Goal: Find specific page/section: Find specific page/section

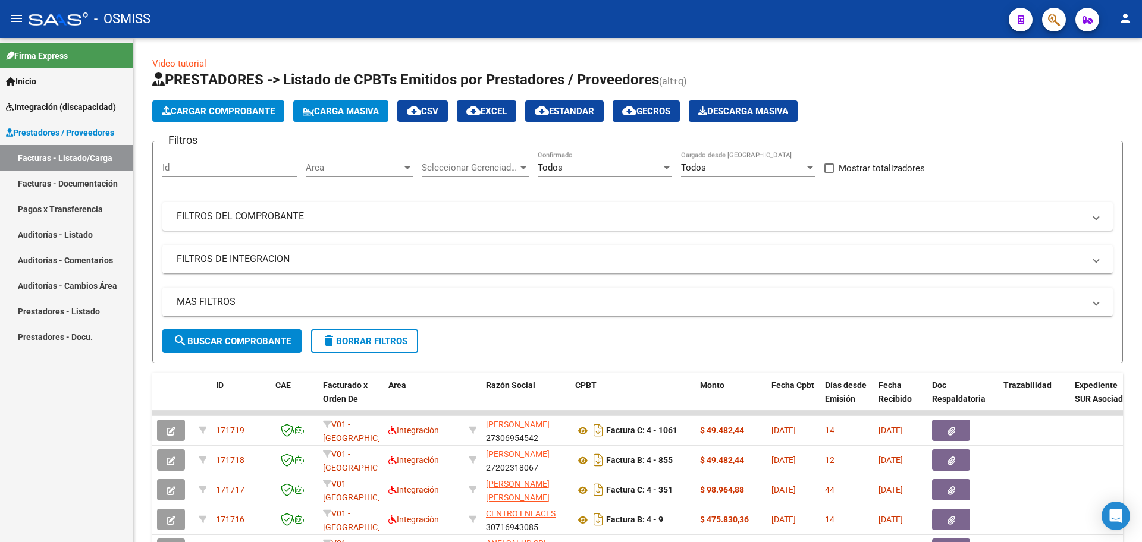
scroll to position [255, 0]
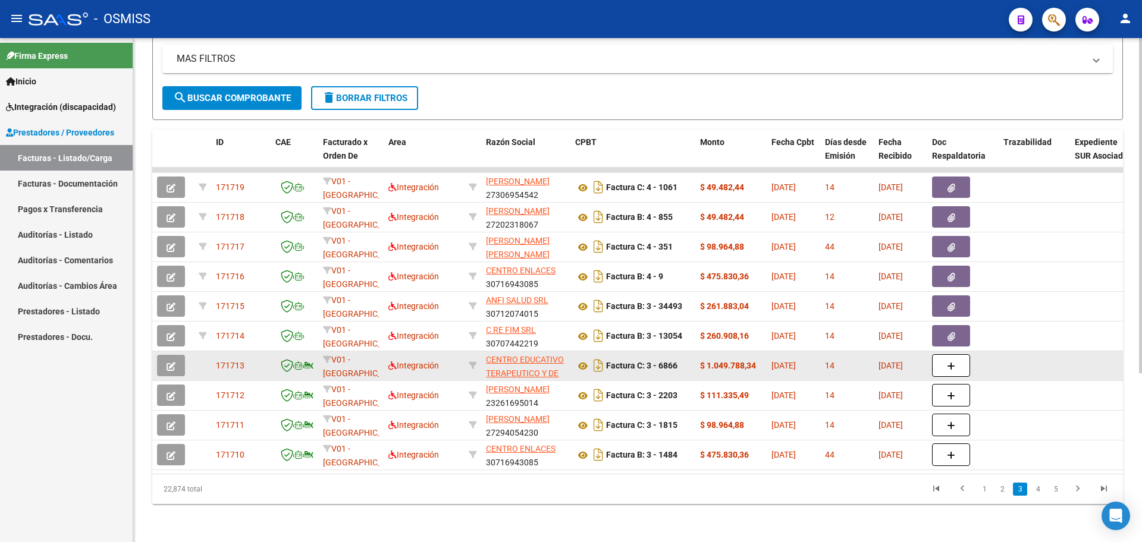
click at [169, 362] on icon "button" at bounding box center [171, 366] width 9 height 9
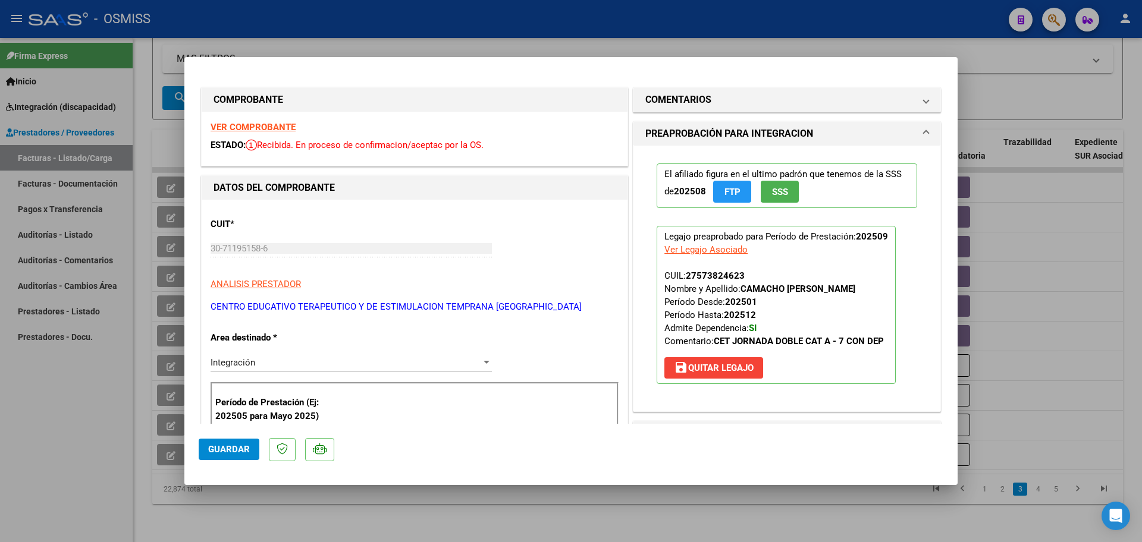
scroll to position [149, 0]
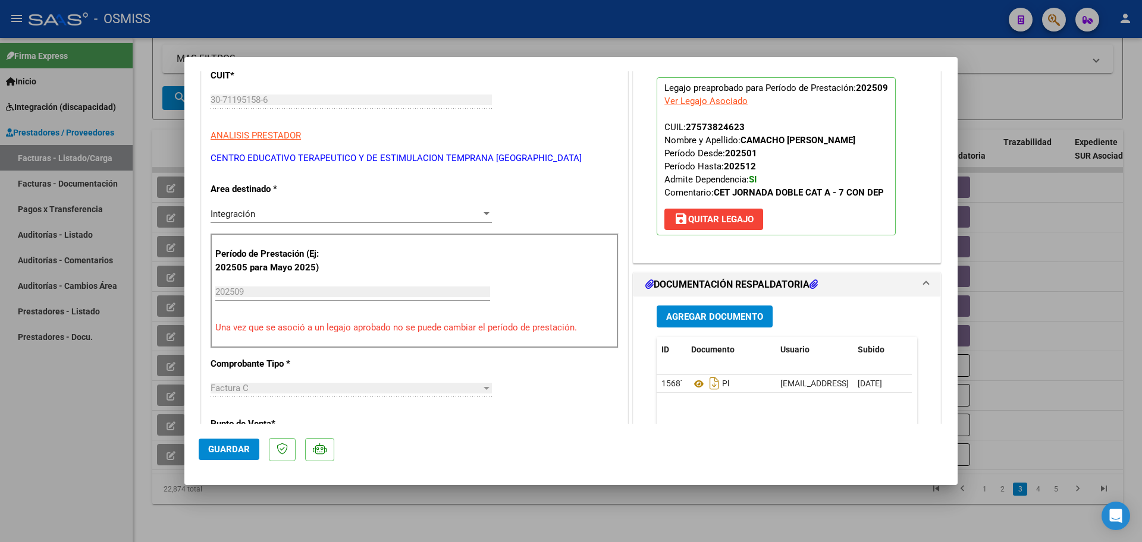
click at [89, 504] on div at bounding box center [571, 271] width 1142 height 542
type input "$ 0,00"
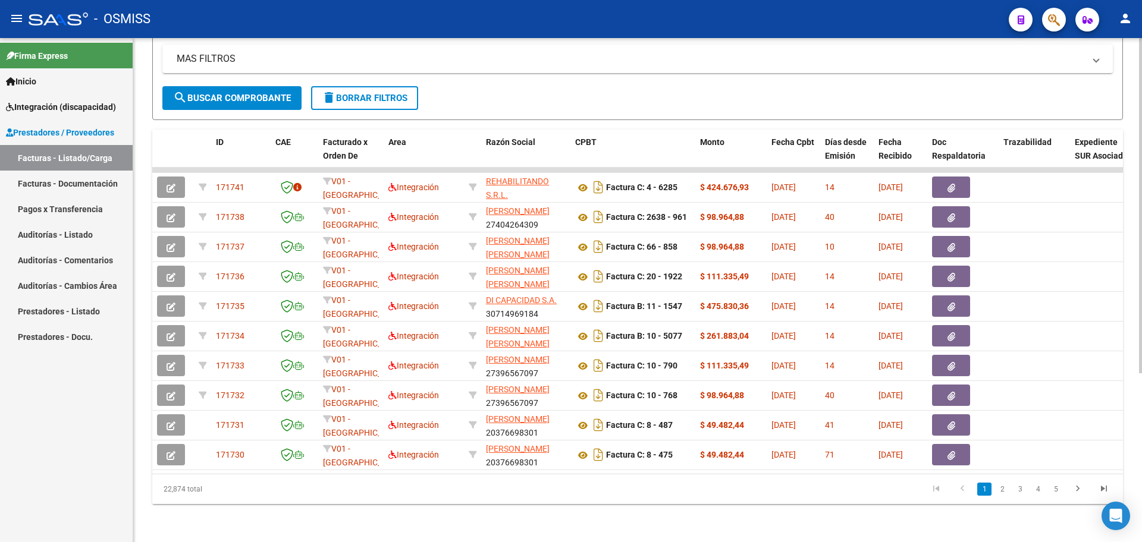
scroll to position [255, 0]
click at [993, 491] on ul "1 2 3 4 5" at bounding box center [1020, 489] width 194 height 20
click at [998, 490] on link "2" at bounding box center [1002, 489] width 14 height 13
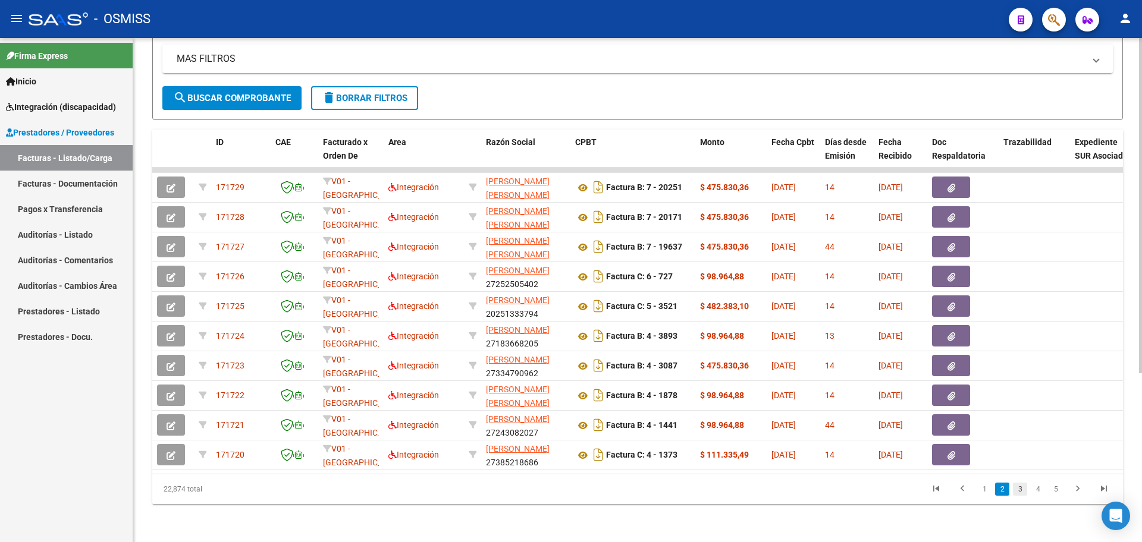
click at [1017, 491] on link "3" at bounding box center [1020, 489] width 14 height 13
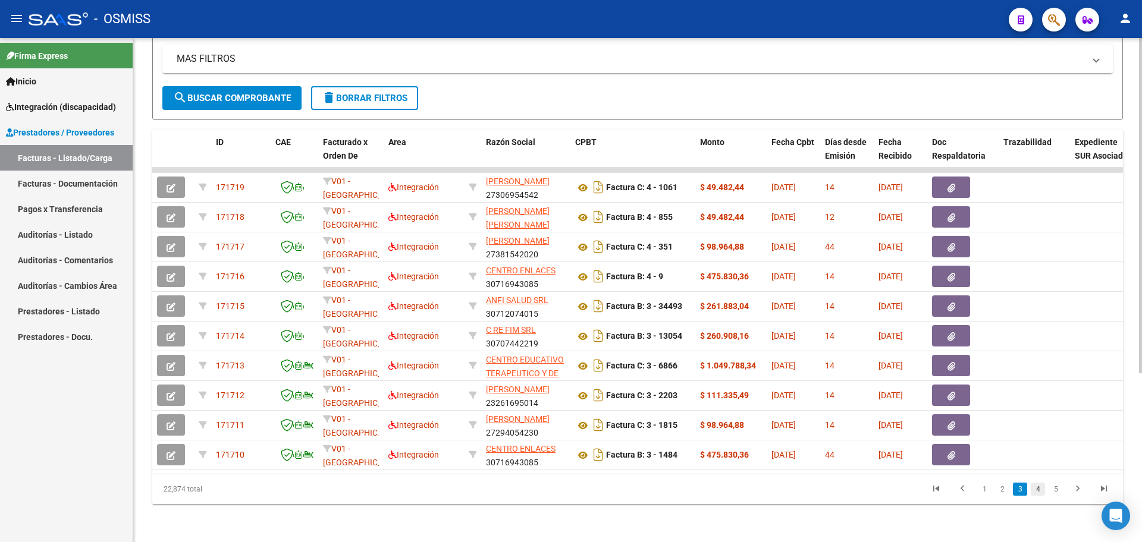
click at [1032, 491] on link "4" at bounding box center [1038, 489] width 14 height 13
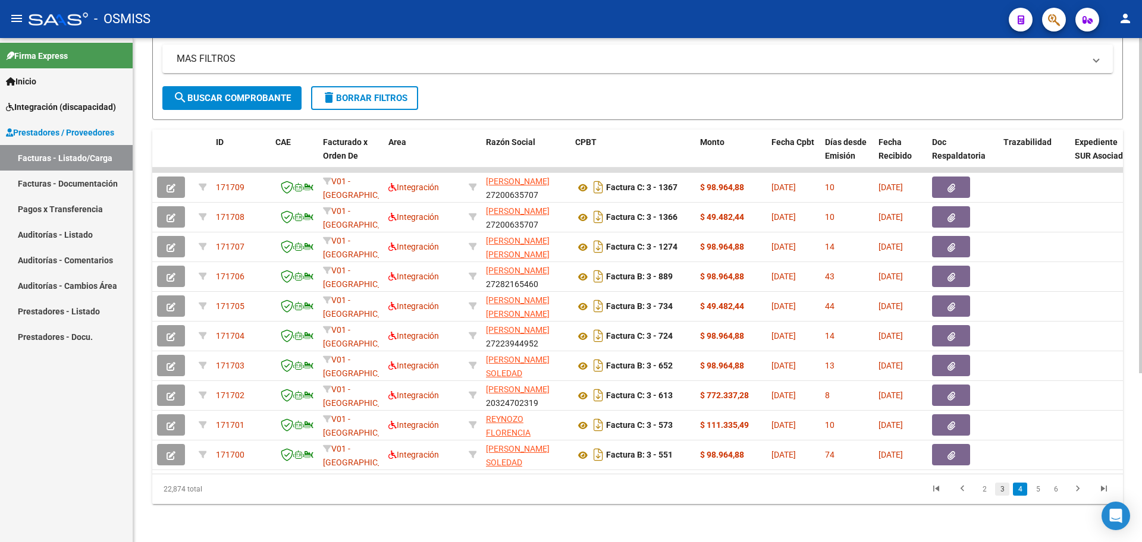
click at [1009, 489] on link "3" at bounding box center [1002, 489] width 14 height 13
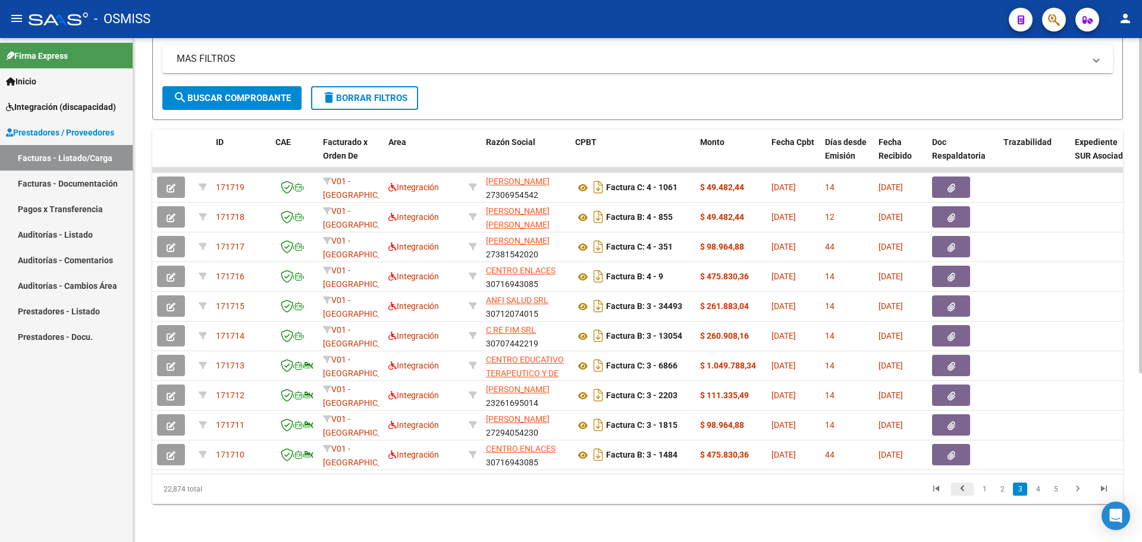
click at [960, 485] on icon "go to previous page" at bounding box center [961, 490] width 15 height 14
